Goal: Use online tool/utility: Utilize a website feature to perform a specific function

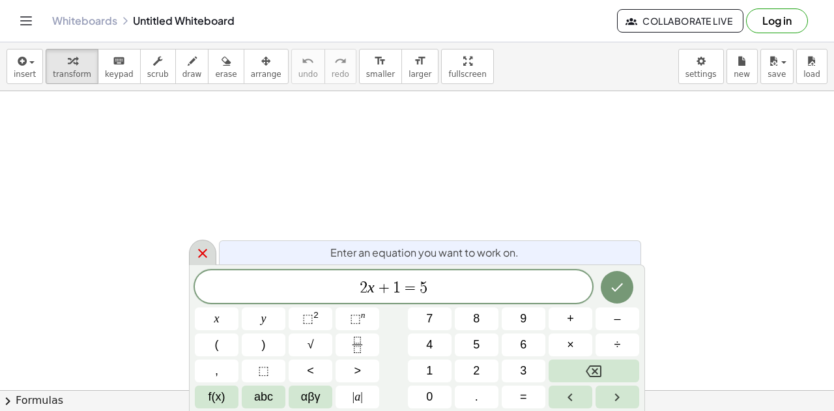
click at [198, 259] on icon at bounding box center [203, 254] width 16 height 16
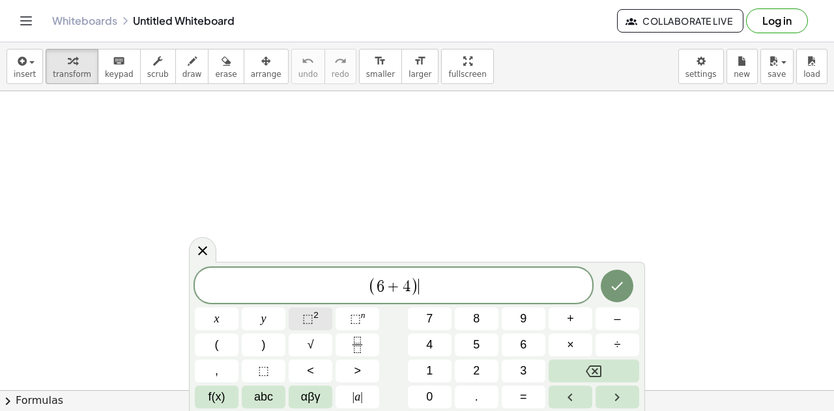
click at [322, 315] on button "⬚ 2" at bounding box center [311, 318] width 44 height 23
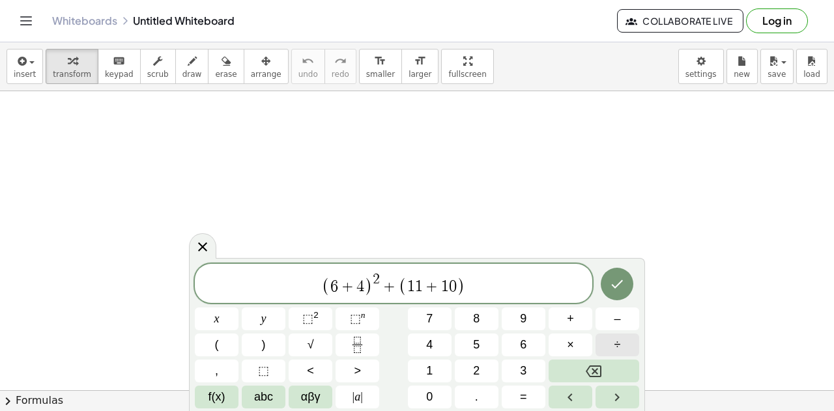
click at [617, 343] on span "÷" at bounding box center [617, 345] width 7 height 18
click at [611, 290] on icon "Done" at bounding box center [617, 284] width 16 height 16
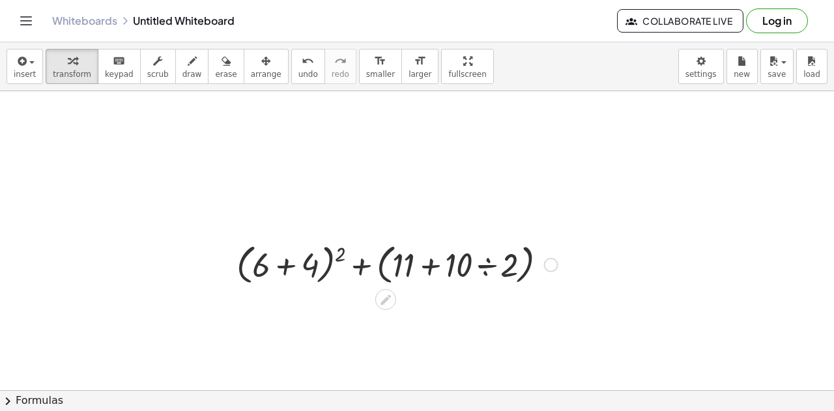
click at [283, 265] on div at bounding box center [397, 263] width 334 height 49
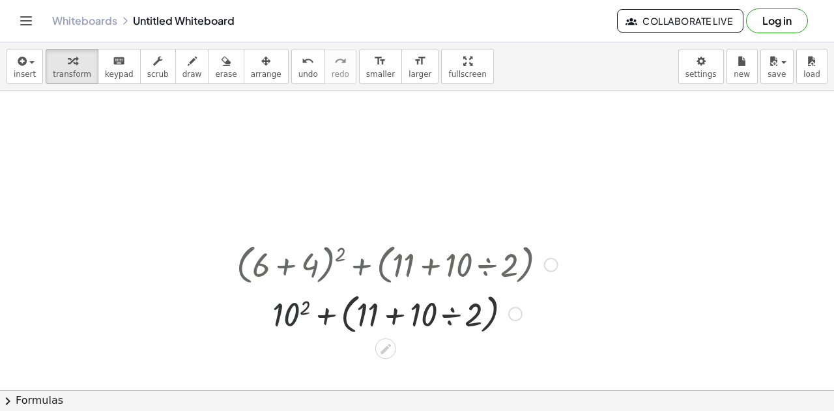
click at [298, 312] on div at bounding box center [397, 312] width 334 height 49
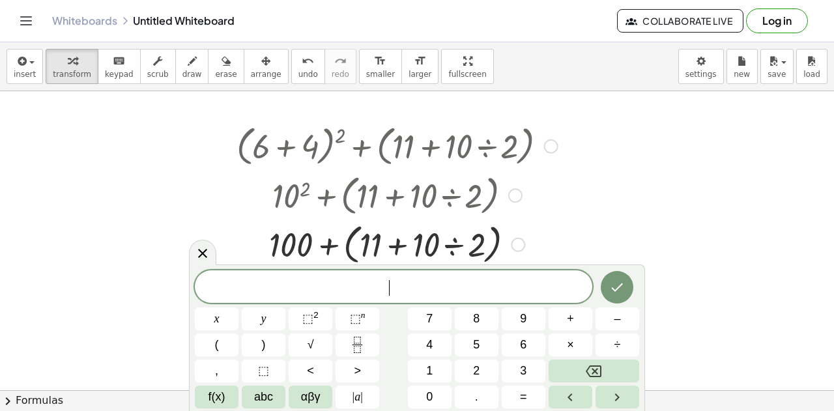
scroll to position [128, 0]
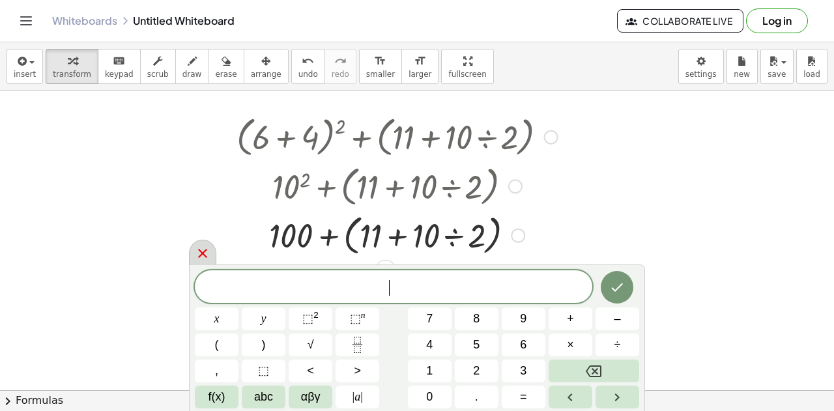
click at [200, 253] on icon at bounding box center [203, 254] width 16 height 16
click at [203, 259] on icon at bounding box center [203, 254] width 16 height 16
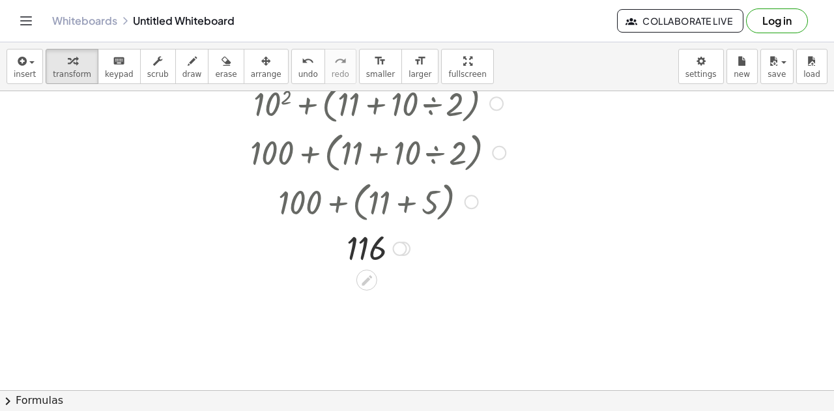
scroll to position [128, 0]
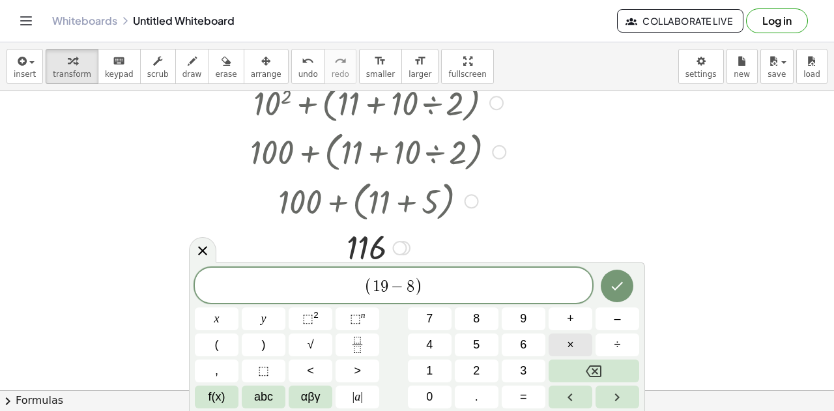
click at [578, 336] on button "×" at bounding box center [570, 344] width 44 height 23
click at [318, 316] on button "⬚ 2" at bounding box center [311, 318] width 44 height 23
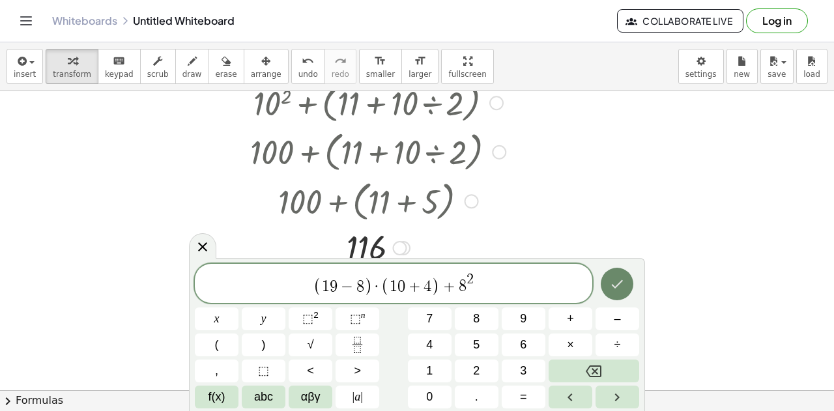
click at [612, 284] on icon "Done" at bounding box center [618, 284] width 12 height 8
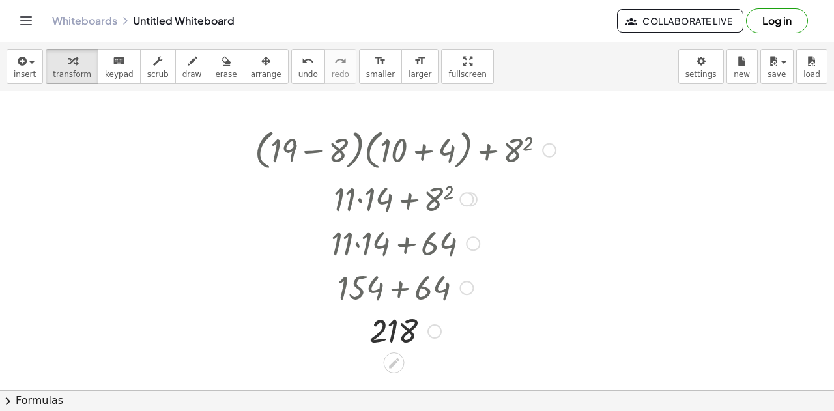
scroll to position [361, 0]
click at [190, 18] on div "Whiteboards Untitled Whiteboard" at bounding box center [334, 20] width 565 height 13
click at [170, 20] on div "Whiteboards Untitled Whiteboard" at bounding box center [334, 20] width 565 height 13
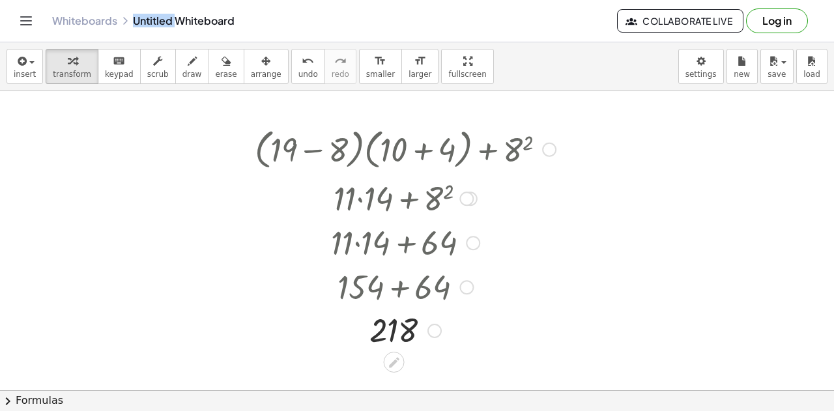
click at [170, 20] on div "Whiteboards Untitled Whiteboard" at bounding box center [334, 20] width 565 height 13
click at [189, 31] on div "Whiteboards Untitled Whiteboard Collaborate Live Log in" at bounding box center [417, 21] width 802 height 42
click at [184, 21] on div "Whiteboards Untitled Whiteboard" at bounding box center [334, 20] width 565 height 13
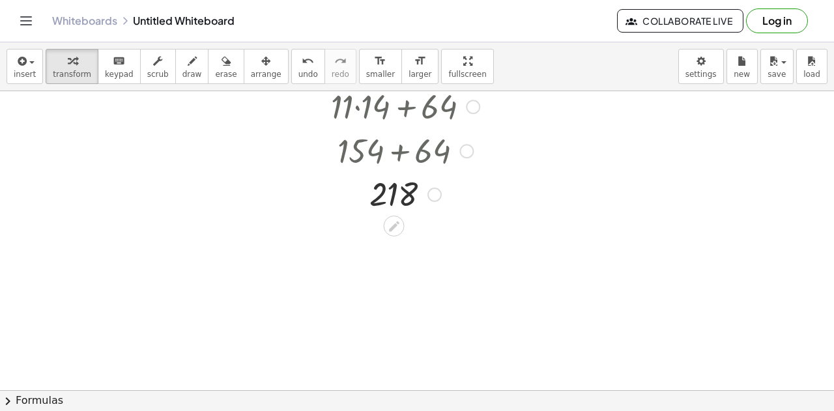
scroll to position [496, 0]
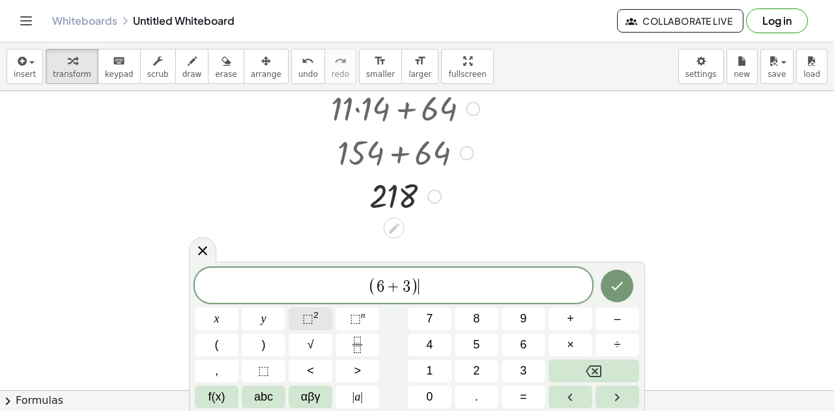
click at [305, 314] on span "⬚" at bounding box center [307, 318] width 11 height 13
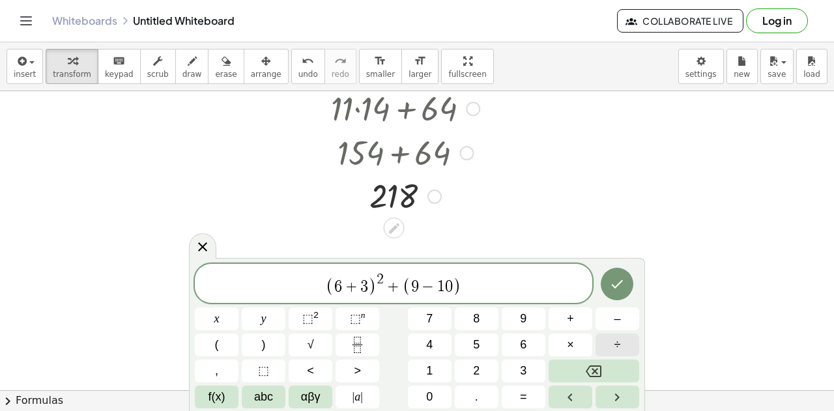
click at [619, 343] on span "÷" at bounding box center [617, 345] width 7 height 18
click at [620, 281] on icon "Done" at bounding box center [617, 284] width 16 height 16
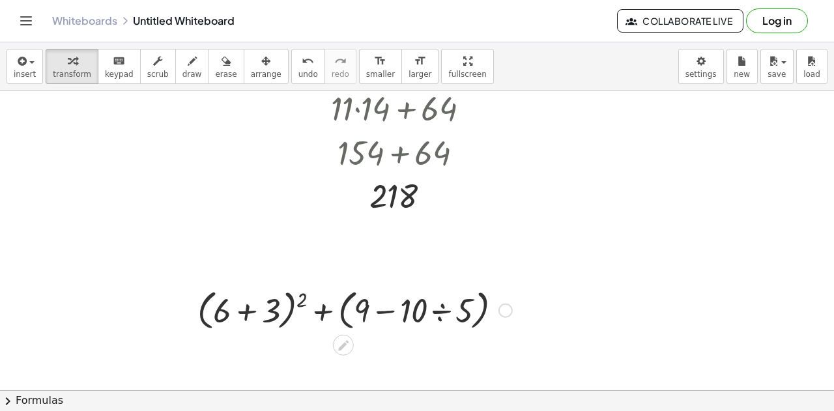
click at [253, 315] on div at bounding box center [355, 309] width 328 height 49
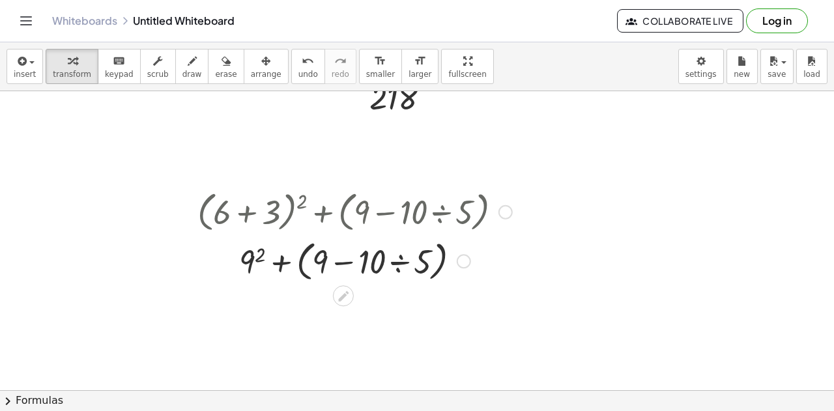
scroll to position [597, 0]
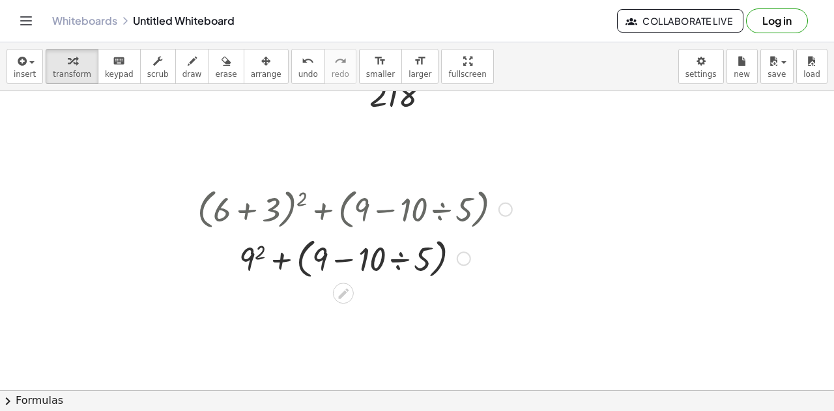
click at [401, 261] on div at bounding box center [355, 257] width 328 height 49
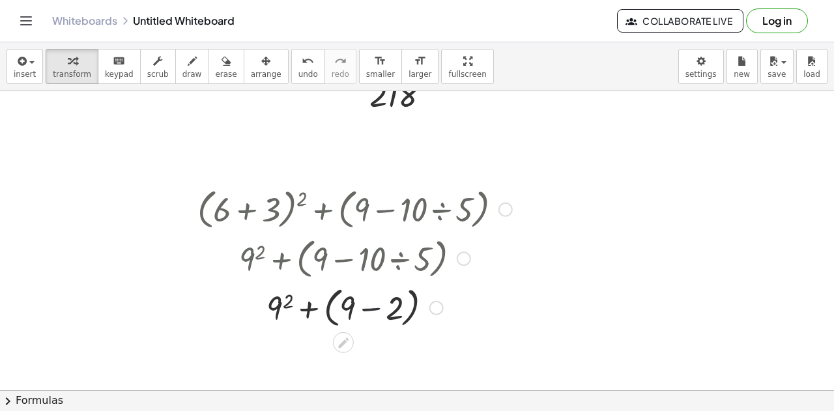
click at [371, 304] on div at bounding box center [355, 306] width 328 height 49
click at [317, 354] on div at bounding box center [355, 353] width 328 height 44
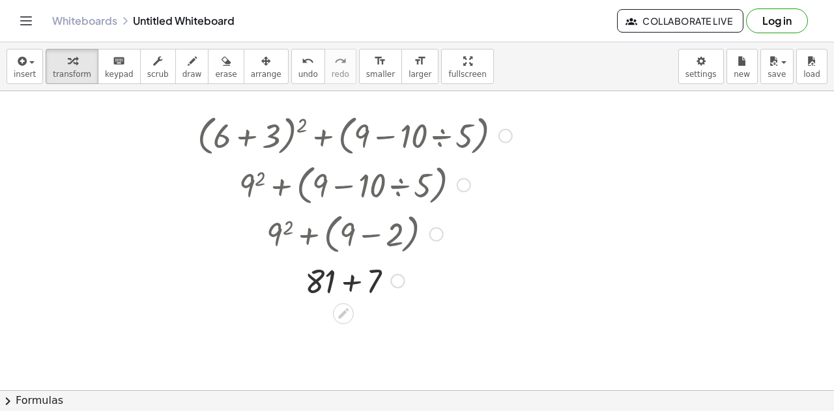
scroll to position [716, 0]
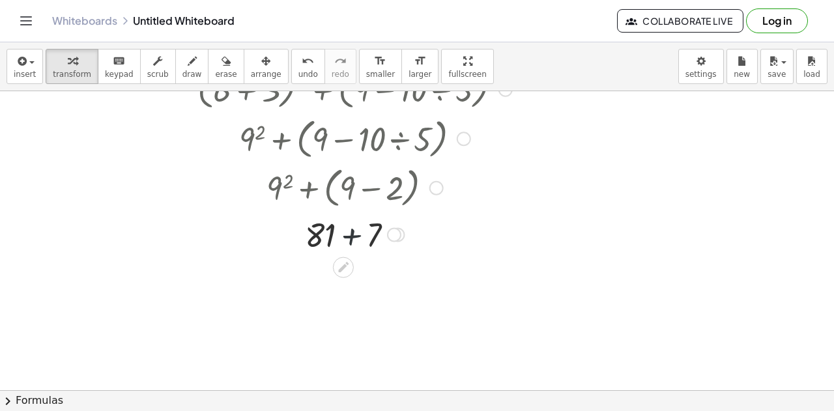
click at [348, 235] on div at bounding box center [355, 233] width 328 height 44
click at [377, 275] on div at bounding box center [379, 278] width 14 height 14
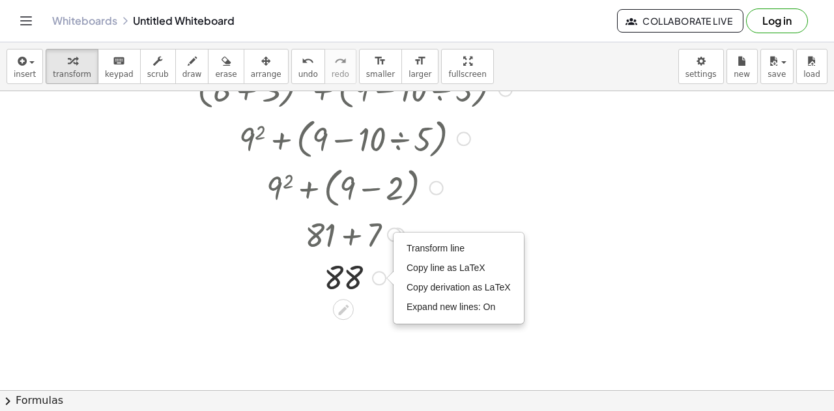
click at [377, 275] on div "Transform line Copy line as LaTeX Copy derivation as LaTeX Expand new lines: On" at bounding box center [379, 278] width 14 height 14
drag, startPoint x: 396, startPoint y: 321, endPoint x: 372, endPoint y: 327, distance: 24.8
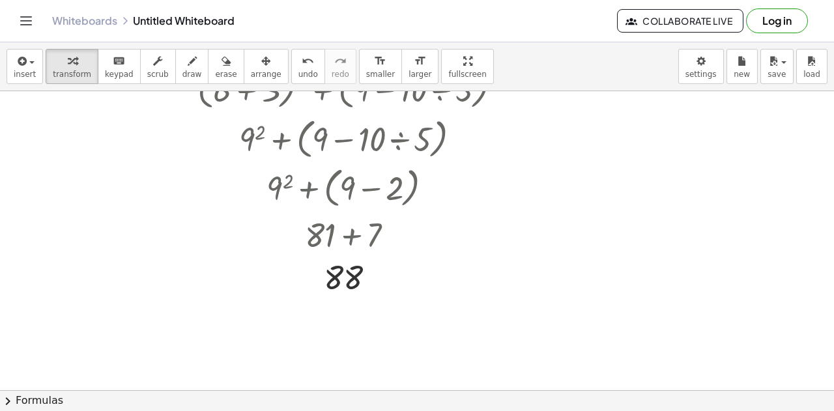
click at [397, 234] on div at bounding box center [394, 234] width 14 height 14
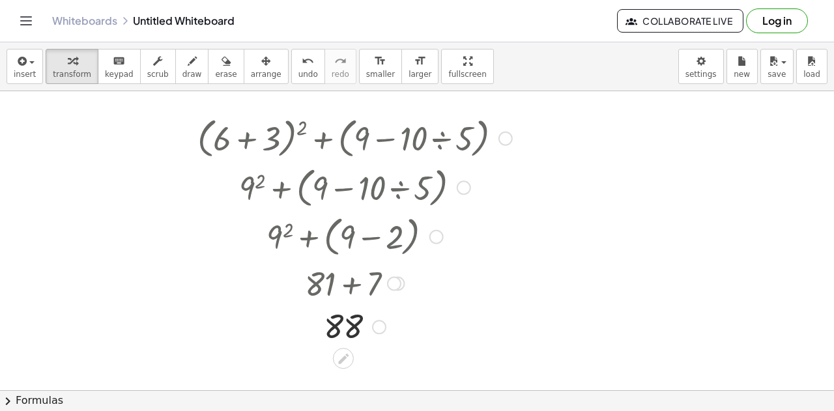
scroll to position [667, 0]
